Goal: Task Accomplishment & Management: Manage account settings

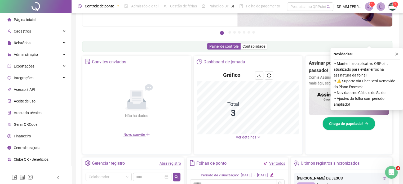
scroll to position [106, 0]
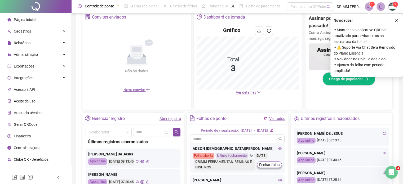
click at [171, 119] on link "Abrir registro" at bounding box center [169, 119] width 21 height 4
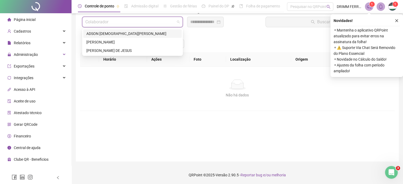
click at [123, 21] on input "search" at bounding box center [130, 22] width 90 height 10
click at [104, 42] on div "[PERSON_NAME]" at bounding box center [132, 42] width 92 height 6
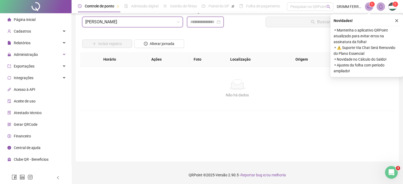
click at [201, 21] on input at bounding box center [202, 22] width 25 height 6
type input "**********"
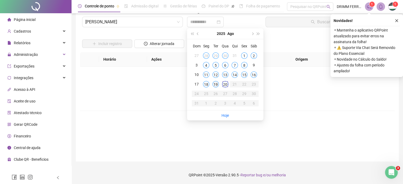
click at [216, 85] on div "19" at bounding box center [215, 84] width 6 height 6
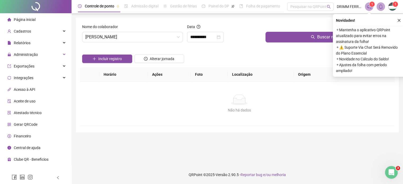
scroll to position [0, 0]
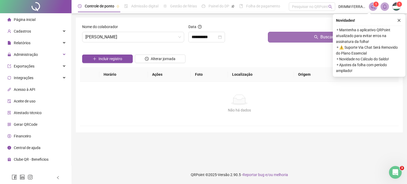
click at [297, 42] on button "Buscar registros" at bounding box center [332, 37] width 128 height 11
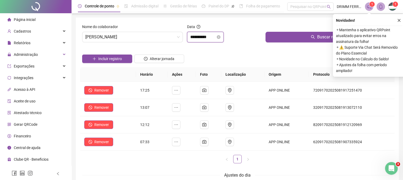
click at [215, 40] on input "**********" at bounding box center [202, 37] width 25 height 6
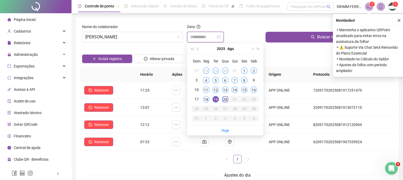
type input "**********"
click at [227, 101] on div "20" at bounding box center [225, 99] width 6 height 6
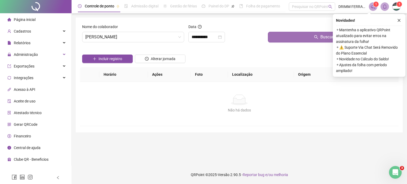
click at [293, 38] on button "Buscar registros" at bounding box center [332, 37] width 128 height 11
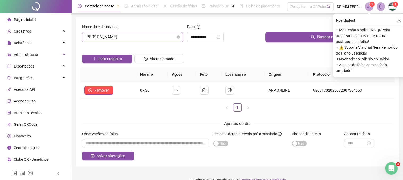
click at [140, 39] on span "[PERSON_NAME]" at bounding box center [132, 37] width 94 height 10
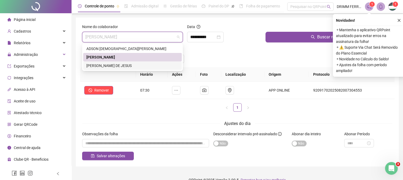
drag, startPoint x: 109, startPoint y: 65, endPoint x: 115, endPoint y: 64, distance: 6.0
click at [109, 65] on div "[PERSON_NAME] DE JESUS" at bounding box center [132, 66] width 92 height 6
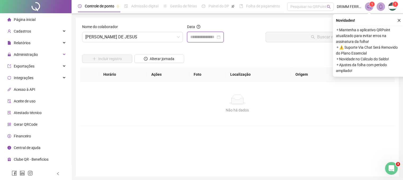
click at [192, 37] on input at bounding box center [202, 37] width 25 height 6
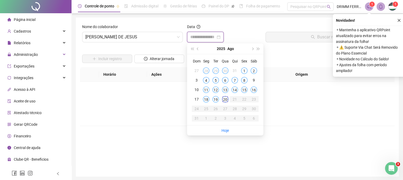
type input "**********"
click at [217, 98] on div "19" at bounding box center [215, 99] width 6 height 6
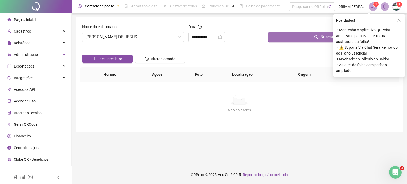
click at [288, 34] on button "Buscar registros" at bounding box center [332, 37] width 128 height 11
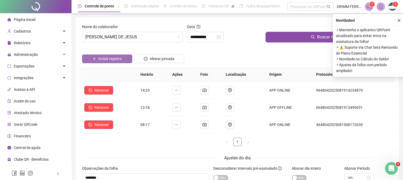
click at [113, 57] on span "Incluir registro" at bounding box center [110, 59] width 24 height 6
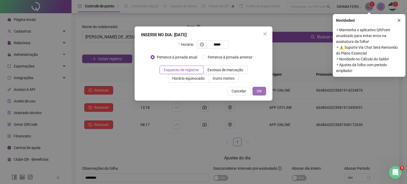
type input "*****"
click at [259, 88] on span "OK" at bounding box center [259, 91] width 5 height 6
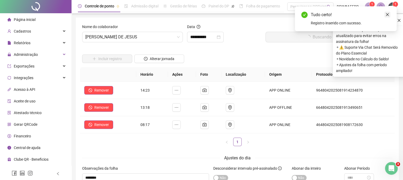
click at [387, 13] on icon "close" at bounding box center [387, 15] width 4 height 4
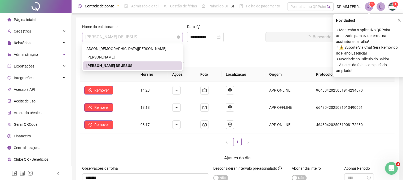
click at [158, 38] on span "[PERSON_NAME] DE JESUS" at bounding box center [132, 37] width 94 height 10
click at [220, 39] on div "**********" at bounding box center [205, 37] width 30 height 6
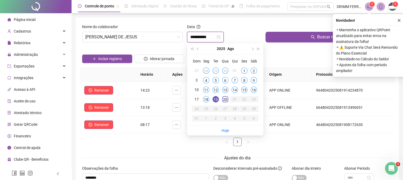
type input "**********"
click at [223, 99] on div "20" at bounding box center [225, 99] width 6 height 6
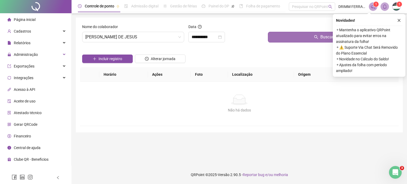
click at [284, 38] on button "Buscar registros" at bounding box center [332, 37] width 128 height 11
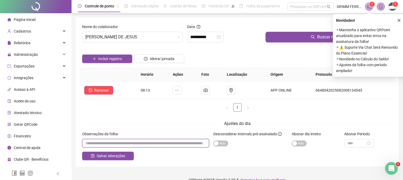
click at [118, 143] on input "textarea" at bounding box center [145, 143] width 127 height 8
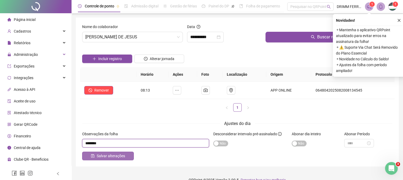
type input "********"
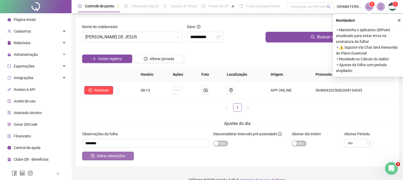
click at [109, 156] on span "Salvar alterações" at bounding box center [111, 156] width 28 height 6
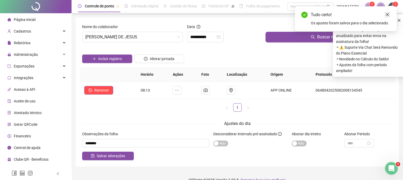
click at [387, 14] on icon "close" at bounding box center [387, 14] width 3 height 3
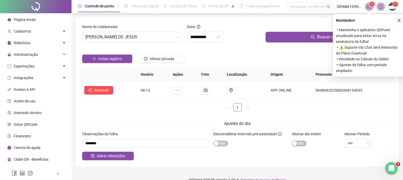
drag, startPoint x: 400, startPoint y: 21, endPoint x: 375, endPoint y: 20, distance: 25.5
click at [400, 21] on icon "close" at bounding box center [399, 21] width 4 height 4
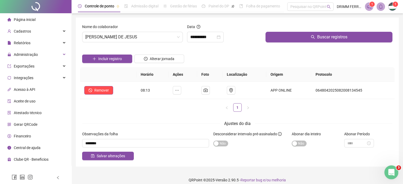
click at [393, 170] on icon "Abertura do Messenger da Intercom" at bounding box center [390, 171] width 9 height 9
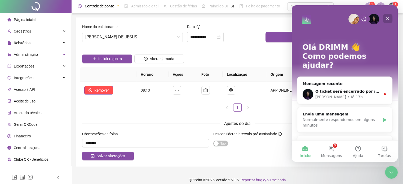
click at [388, 17] on icon "Fechar" at bounding box center [387, 18] width 4 height 4
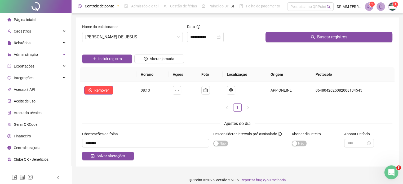
click at [396, 172] on div "Abertura do Messenger da Intercom" at bounding box center [390, 171] width 17 height 17
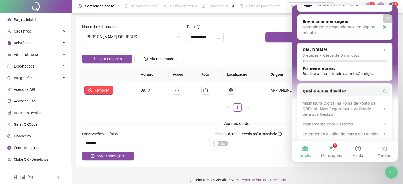
scroll to position [96, 0]
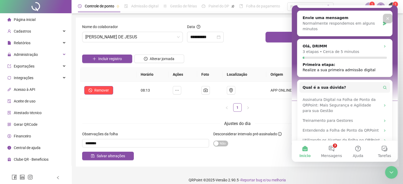
drag, startPoint x: 396, startPoint y: 60, endPoint x: 693, endPoint y: 132, distance: 305.0
click at [334, 149] on button "3 Mensagens" at bounding box center [331, 151] width 26 height 21
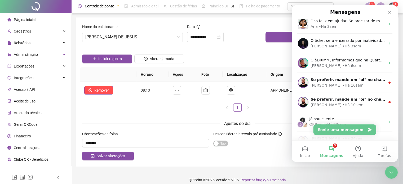
scroll to position [100, 0]
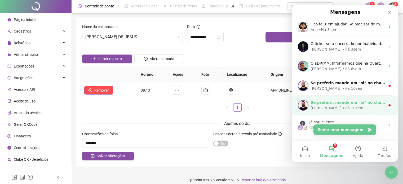
click at [342, 109] on div "• Há 10sem" at bounding box center [352, 108] width 21 height 6
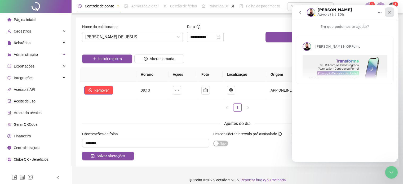
click at [390, 12] on icon "Fechar" at bounding box center [389, 12] width 3 height 3
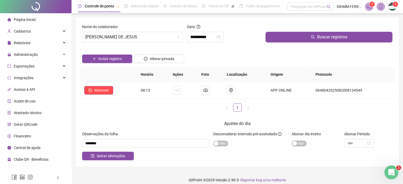
click at [394, 173] on div "Abertura do Messenger da Intercom" at bounding box center [390, 171] width 17 height 17
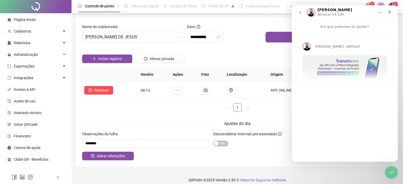
click at [301, 12] on icon "go back" at bounding box center [300, 12] width 4 height 4
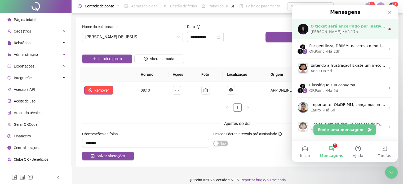
click at [356, 31] on div "[PERSON_NAME] • Há 17h" at bounding box center [347, 32] width 75 height 6
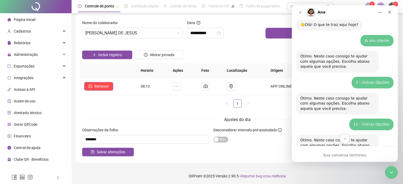
scroll to position [5, 0]
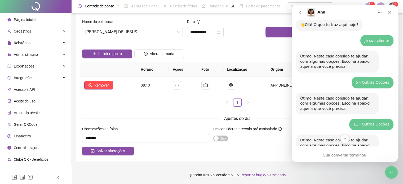
click at [302, 11] on button "go back" at bounding box center [300, 12] width 10 height 10
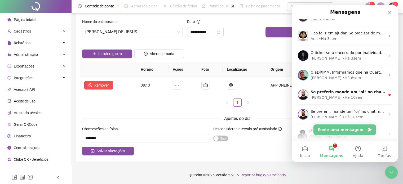
scroll to position [144, 0]
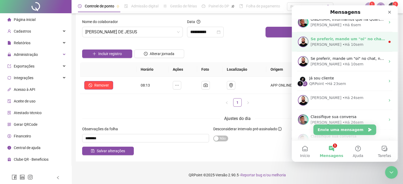
click at [365, 42] on div "[PERSON_NAME] • Há 10sem" at bounding box center [347, 45] width 75 height 6
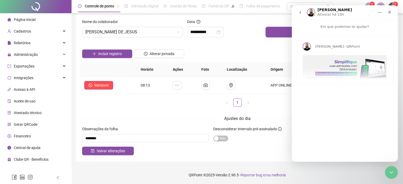
click at [298, 10] on icon "go back" at bounding box center [300, 12] width 4 height 4
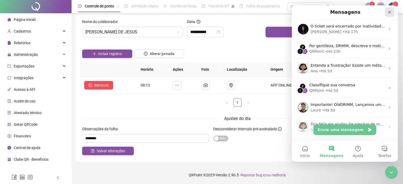
click at [389, 12] on icon "Fechar" at bounding box center [389, 12] width 3 height 3
